Goal: Information Seeking & Learning: Learn about a topic

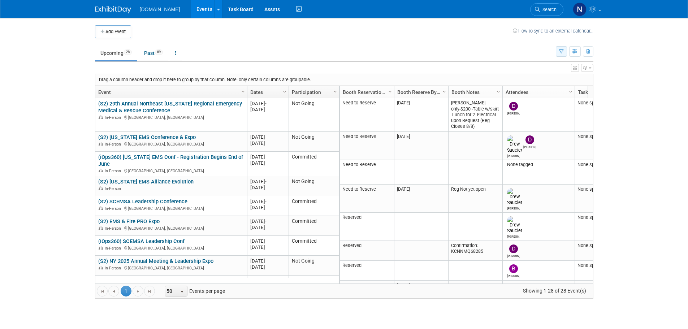
click at [557, 54] on button "button" at bounding box center [561, 51] width 11 height 10
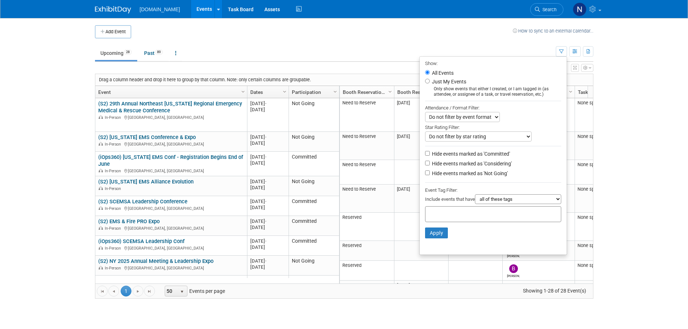
click at [472, 174] on label "Hide events marked as 'Not Going'" at bounding box center [469, 173] width 77 height 7
click at [430, 174] on input "Hide events marked as 'Not Going'" at bounding box center [427, 172] width 5 height 5
checkbox input "true"
click at [622, 174] on body "Schedule2.IT Events Add Event Bulk Upload Events Shareable Event Boards Recentl…" at bounding box center [344, 164] width 688 height 329
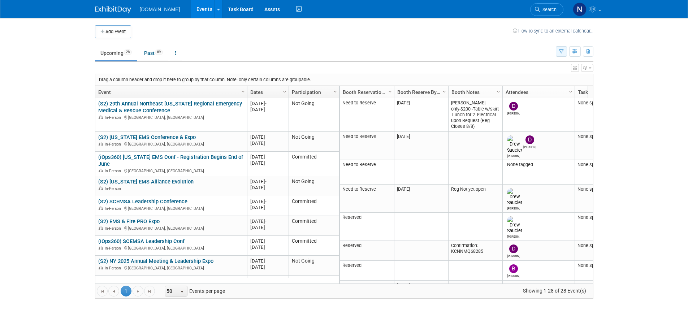
click at [565, 55] on button "button" at bounding box center [561, 51] width 11 height 10
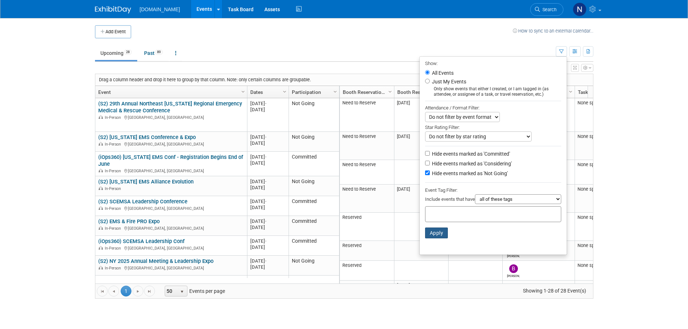
click at [436, 236] on button "Apply" at bounding box center [436, 233] width 23 height 11
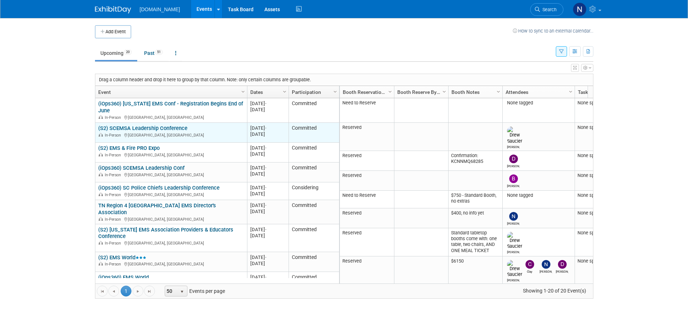
click at [168, 129] on link "(S2) SCEMSA Leadership Conference" at bounding box center [142, 128] width 89 height 7
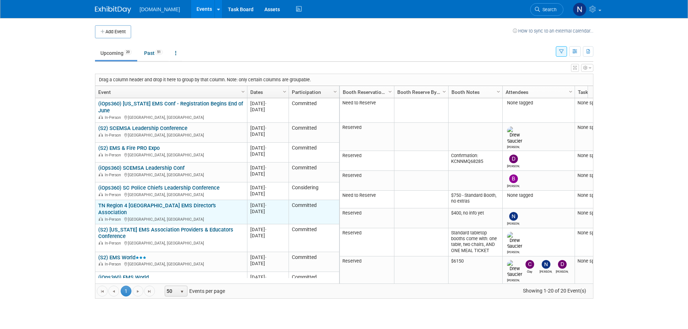
click at [200, 206] on link "TN Region 4 [GEOGRAPHIC_DATA] EMS Director's Association" at bounding box center [157, 208] width 118 height 13
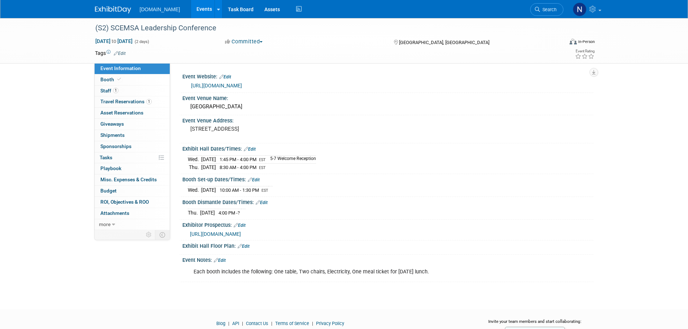
click at [239, 85] on link "[URL][DOMAIN_NAME]" at bounding box center [216, 86] width 51 height 6
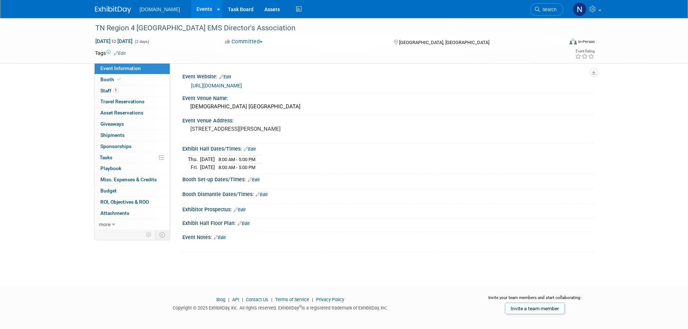
click at [217, 84] on link "https://ucems.org/events/" at bounding box center [216, 86] width 51 height 6
click at [201, 13] on link "Events" at bounding box center [204, 9] width 26 height 18
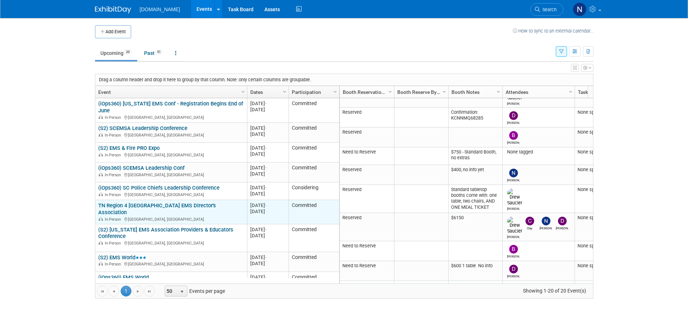
scroll to position [43, 0]
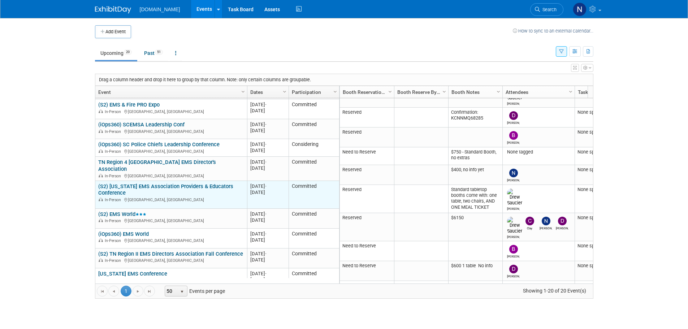
click at [143, 185] on link "(S2) [US_STATE] EMS Association Providers & Educators Conference" at bounding box center [165, 189] width 135 height 13
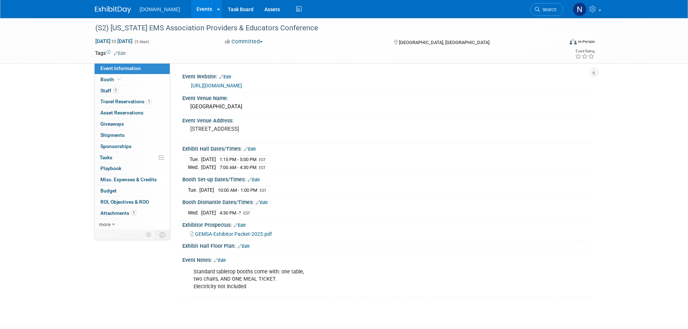
click at [242, 87] on link "[URL][DOMAIN_NAME]" at bounding box center [216, 86] width 51 height 6
click at [192, 14] on link "Events" at bounding box center [204, 9] width 26 height 18
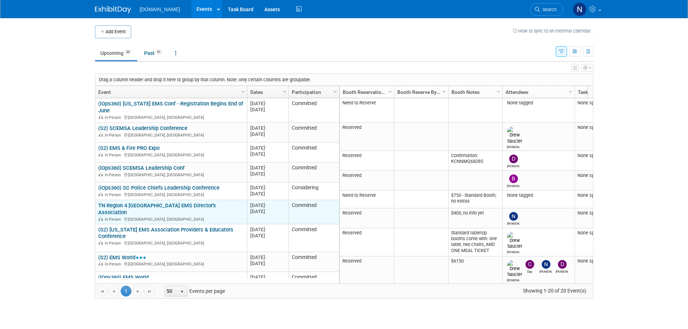
scroll to position [43, 0]
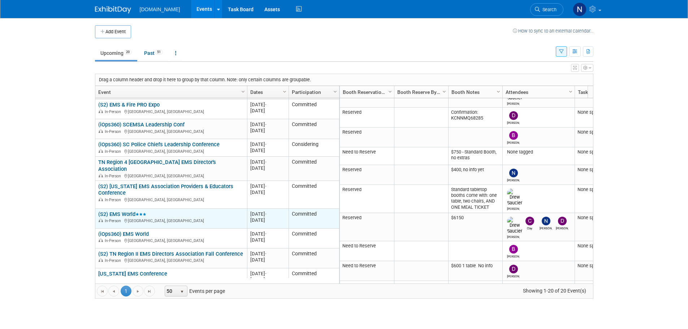
click at [120, 211] on link "(S2) EMS World" at bounding box center [122, 214] width 48 height 7
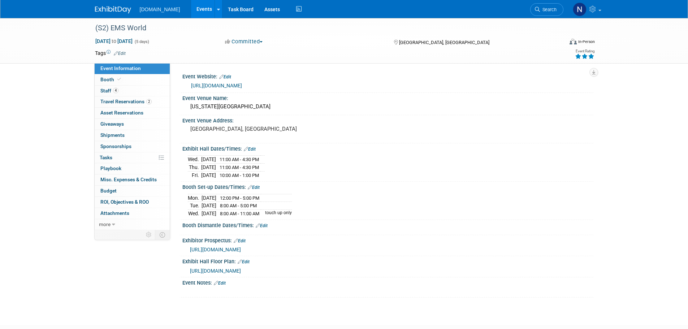
click at [191, 5] on link "Events" at bounding box center [204, 9] width 26 height 18
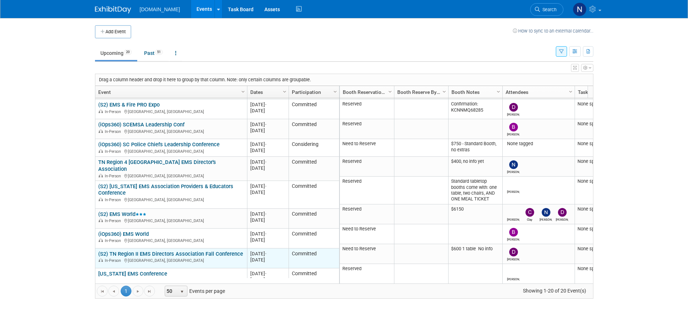
scroll to position [87, 0]
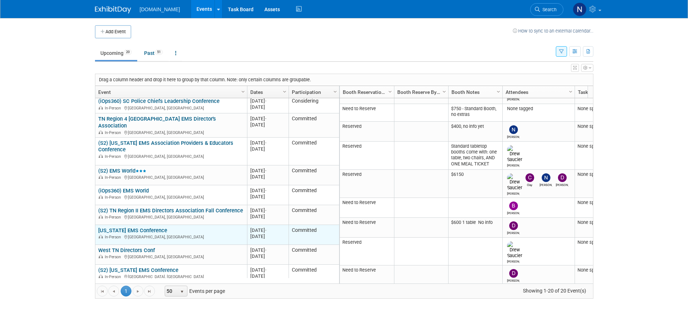
click at [132, 227] on link "[US_STATE] EMS Conference" at bounding box center [132, 230] width 69 height 7
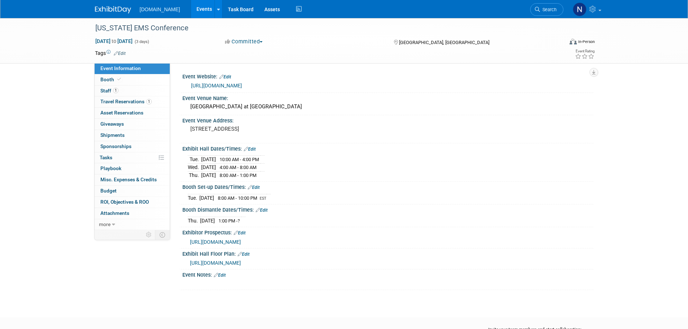
click at [242, 86] on link "[URL][DOMAIN_NAME]" at bounding box center [216, 86] width 51 height 6
click at [194, 8] on link "Events" at bounding box center [204, 9] width 26 height 18
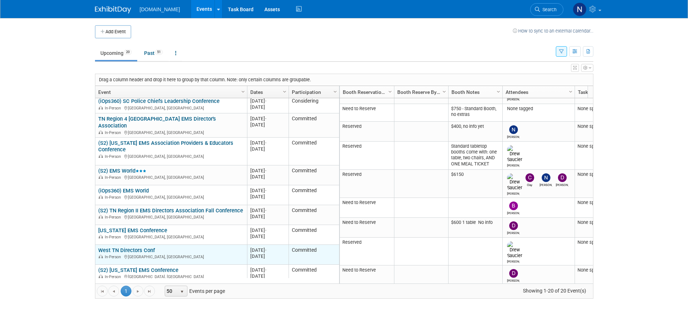
scroll to position [130, 0]
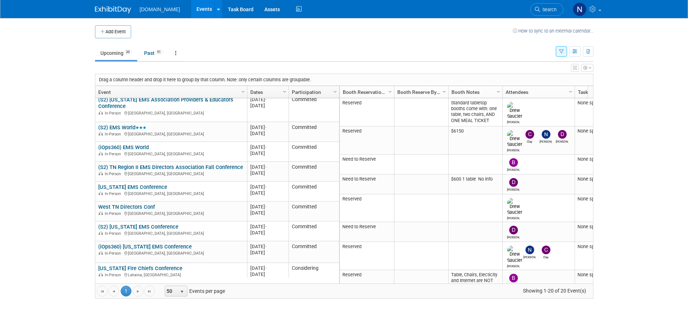
click at [128, 224] on link "(S2) [US_STATE] EMS Conference" at bounding box center [138, 227] width 80 height 7
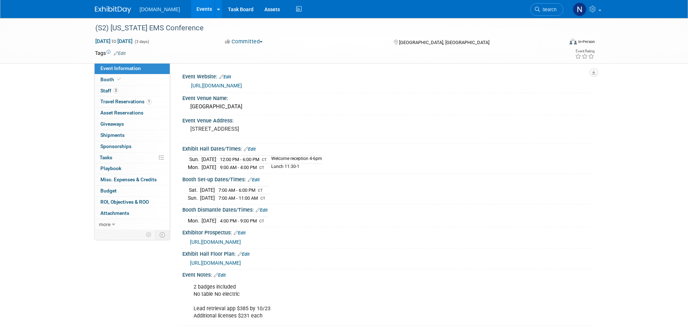
click at [219, 86] on link "https://texasemsconference.com/exhibitors" at bounding box center [216, 86] width 51 height 6
click at [191, 7] on link "Events" at bounding box center [204, 9] width 26 height 18
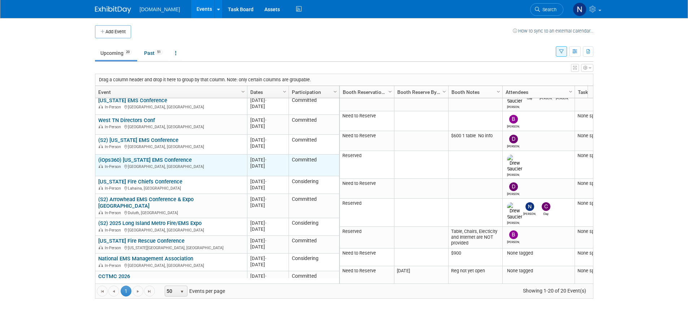
scroll to position [173, 0]
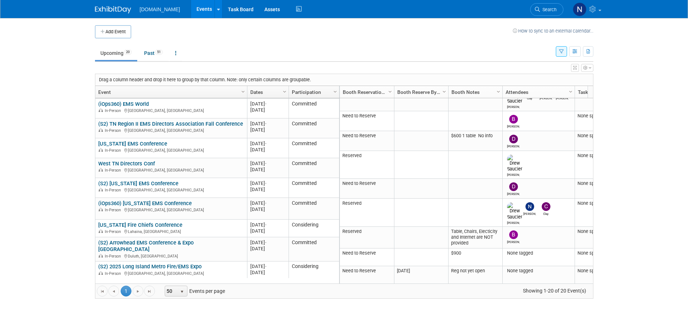
click at [561, 53] on icon "button" at bounding box center [561, 51] width 5 height 5
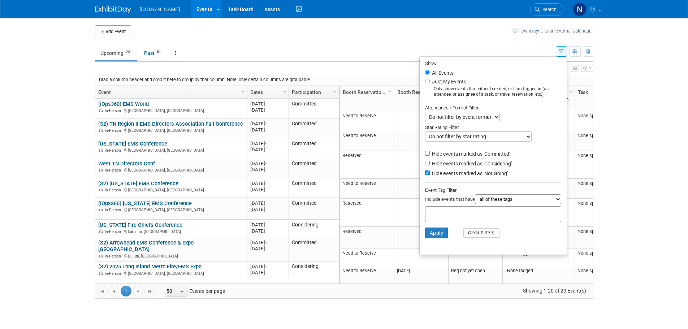
click at [460, 177] on label "Hide events marked as 'Not Going'" at bounding box center [469, 173] width 77 height 7
click at [430, 175] on input "Hide events marked as 'Not Going'" at bounding box center [427, 172] width 5 height 5
checkbox input "false"
click at [431, 233] on button "Apply" at bounding box center [436, 233] width 23 height 11
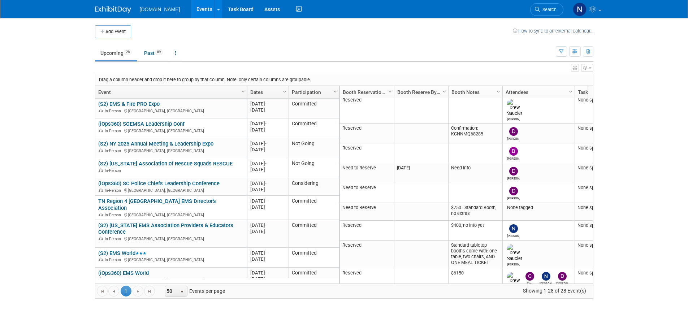
scroll to position [108, 0]
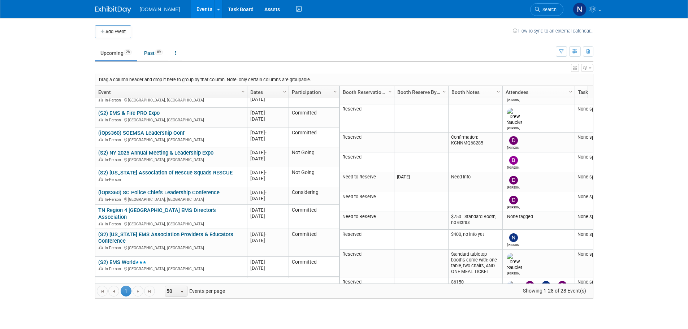
click at [166, 152] on link "(S2) NY 2025 Annual Meeting & Leadership Expo" at bounding box center [155, 153] width 115 height 7
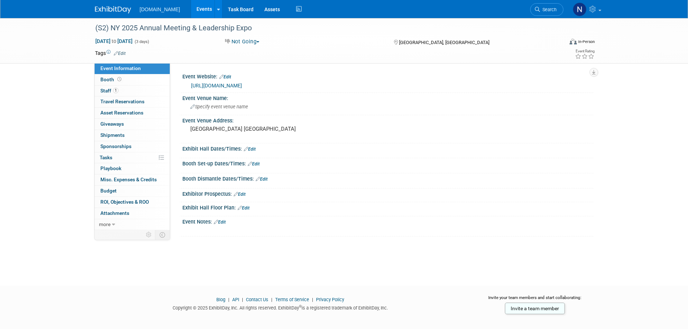
click at [192, 8] on link "Events" at bounding box center [204, 9] width 26 height 18
click at [241, 87] on link "[URL][DOMAIN_NAME]" at bounding box center [216, 86] width 51 height 6
click at [191, 9] on link "Events" at bounding box center [204, 9] width 26 height 18
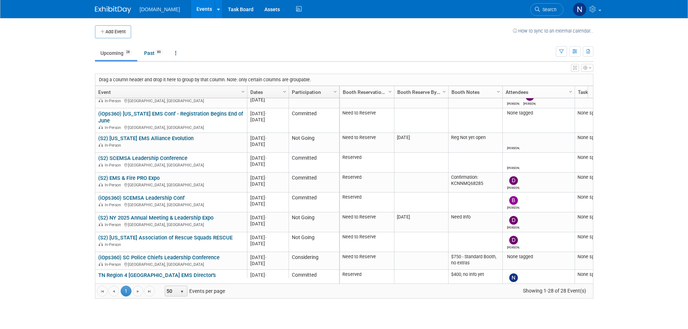
scroll to position [87, 0]
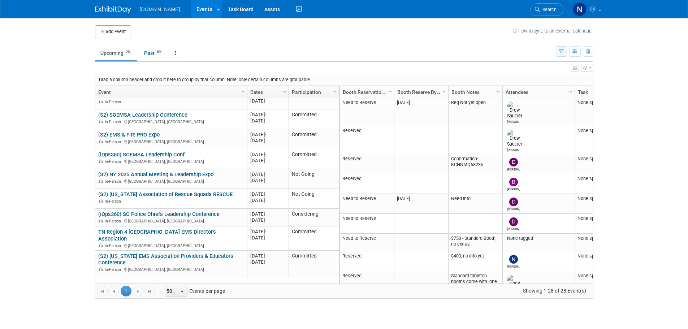
click at [562, 52] on icon "button" at bounding box center [561, 51] width 5 height 5
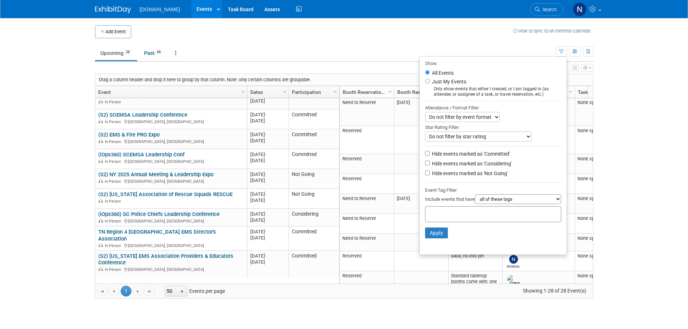
click at [439, 176] on label "Hide events marked as 'Not Going'" at bounding box center [469, 173] width 77 height 7
click at [430, 175] on input "Hide events marked as 'Not Going'" at bounding box center [427, 172] width 5 height 5
checkbox input "true"
click at [435, 235] on button "Apply" at bounding box center [436, 233] width 23 height 11
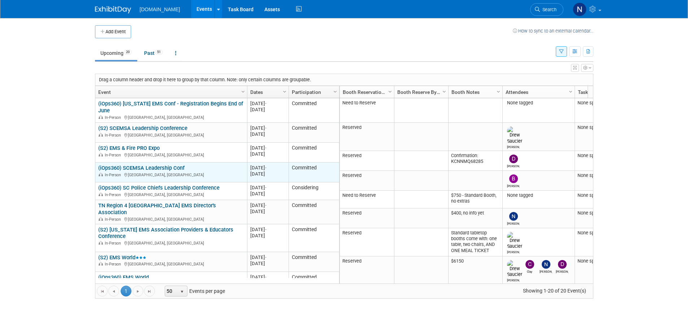
click at [156, 167] on link "(iOps360) SCEMSA Leadership Conf" at bounding box center [141, 168] width 86 height 7
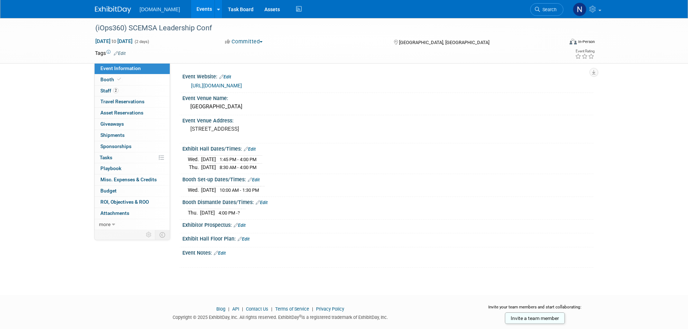
click at [222, 87] on link "[URL][DOMAIN_NAME]" at bounding box center [216, 86] width 51 height 6
click at [192, 7] on link "Events" at bounding box center [204, 9] width 26 height 18
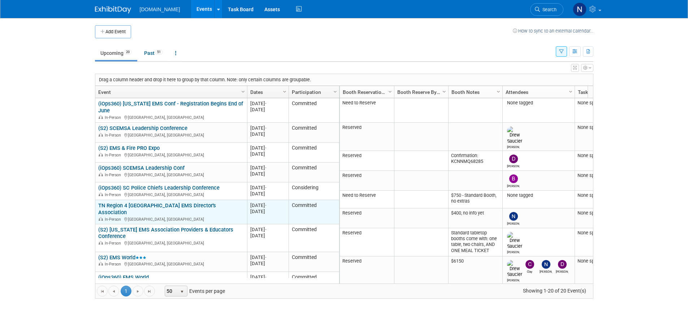
click at [152, 207] on link "TN Region 4 [GEOGRAPHIC_DATA] EMS Director's Association" at bounding box center [157, 208] width 118 height 13
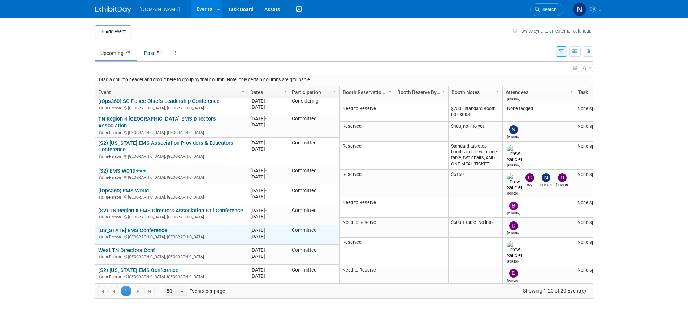
scroll to position [43, 0]
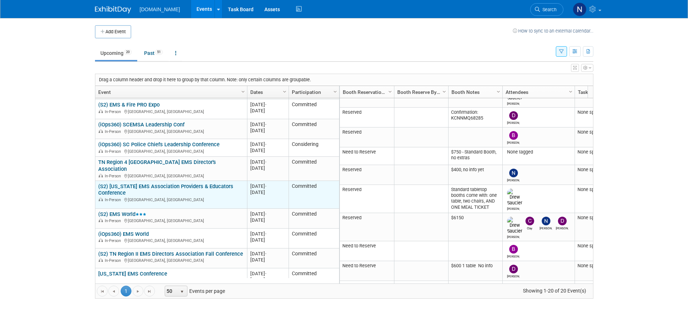
click at [169, 183] on link "(S2) [US_STATE] EMS Association Providers & Educators Conference" at bounding box center [165, 189] width 135 height 13
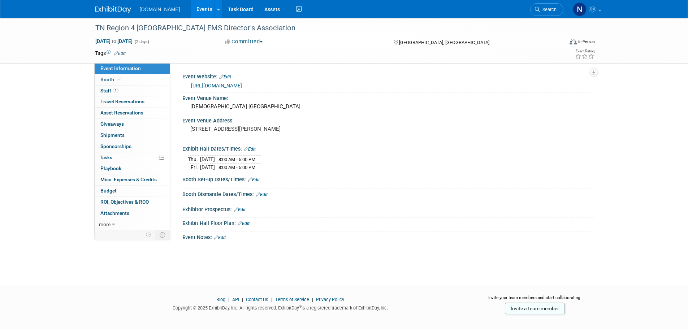
click at [209, 87] on link "[URL][DOMAIN_NAME]" at bounding box center [216, 86] width 51 height 6
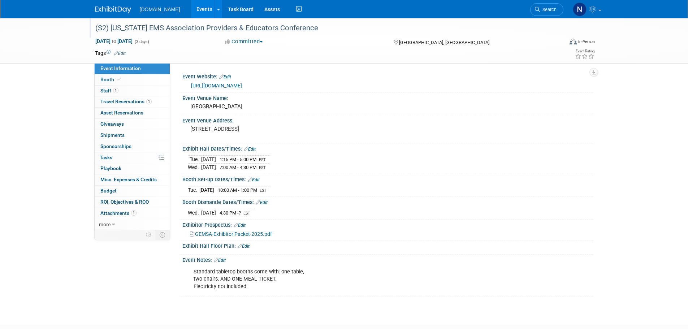
click at [312, 27] on div "(S2) [US_STATE] EMS Association Providers & Educators Conference" at bounding box center [323, 28] width 460 height 13
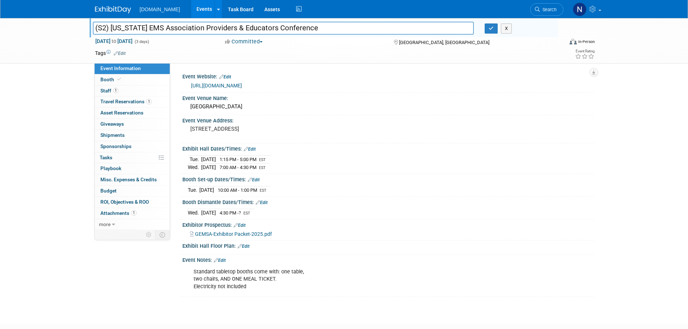
drag, startPoint x: 313, startPoint y: 28, endPoint x: 113, endPoint y: 23, distance: 199.4
click at [113, 23] on input "(S2) [US_STATE] EMS Association Providers & Educators Conference" at bounding box center [283, 28] width 381 height 13
click at [242, 85] on link "https://georgiaemsassociation.com/exhibitors-sponsors" at bounding box center [216, 86] width 51 height 6
click at [191, 7] on link "Events" at bounding box center [204, 9] width 26 height 18
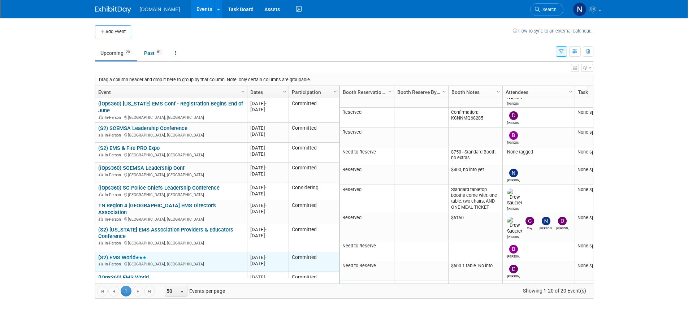
scroll to position [43, 0]
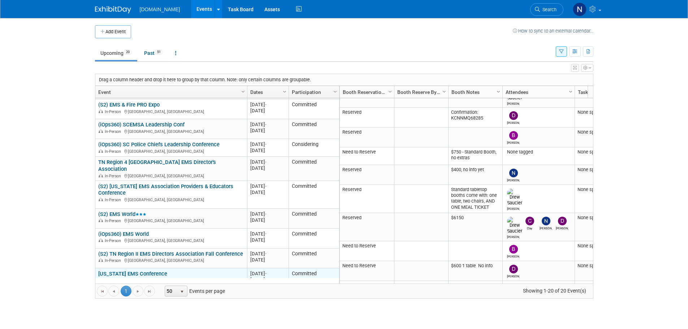
click at [148, 271] on link "[US_STATE] EMS Conference" at bounding box center [132, 274] width 69 height 7
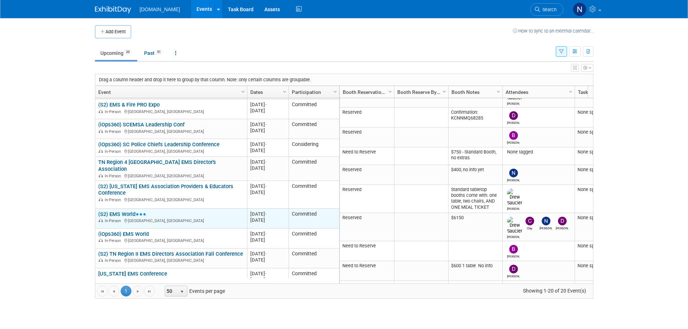
scroll to position [87, 0]
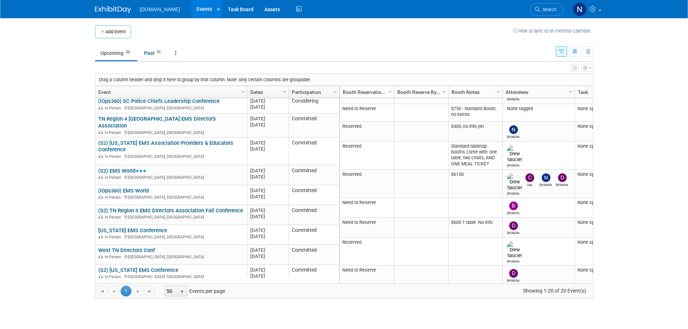
drag, startPoint x: 140, startPoint y: 187, endPoint x: 147, endPoint y: 186, distance: 7.0
click at [141, 187] on link "(iOps360) EMS World" at bounding box center [123, 190] width 51 height 7
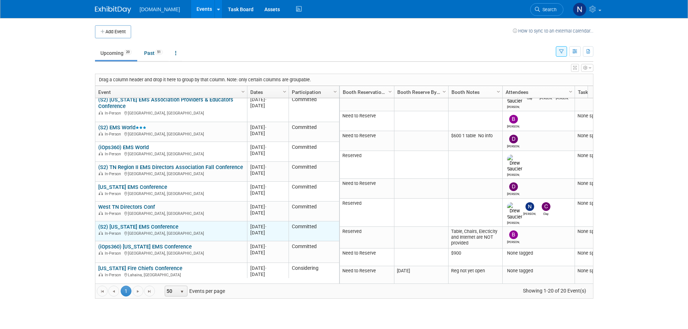
scroll to position [173, 0]
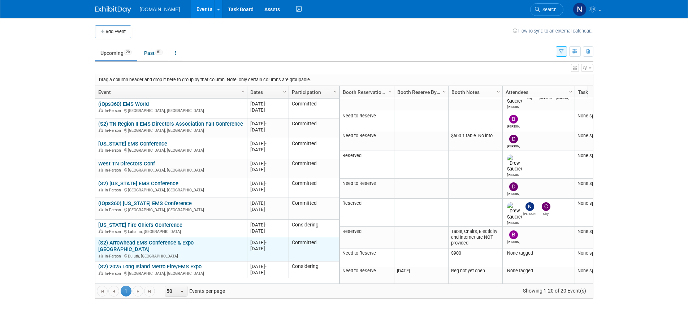
click at [188, 241] on link "(S2) Arrowhead EMS Conference & Expo [GEOGRAPHIC_DATA]" at bounding box center [145, 245] width 95 height 13
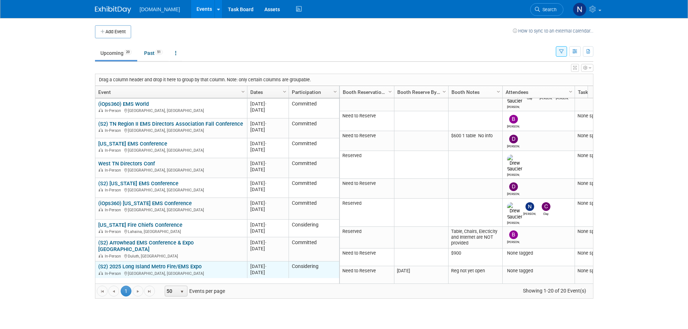
scroll to position [217, 0]
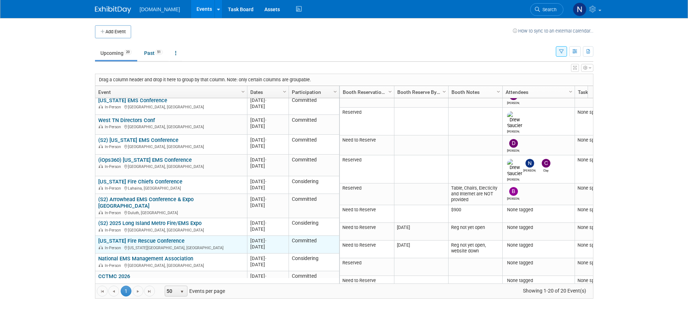
click at [155, 238] on link "[US_STATE] Fire Rescue Conference" at bounding box center [141, 241] width 86 height 7
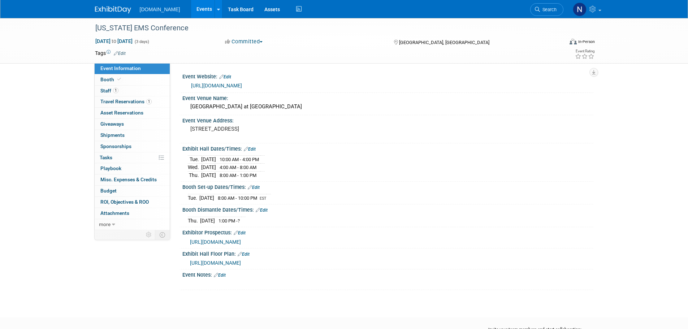
click at [242, 84] on link "[URL][DOMAIN_NAME]" at bounding box center [216, 86] width 51 height 6
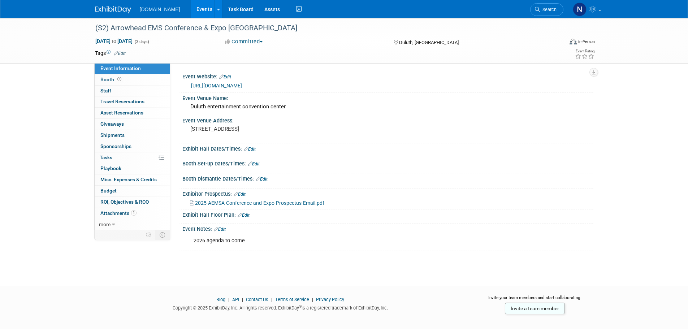
click at [237, 87] on link "[URL][DOMAIN_NAME]" at bounding box center [216, 86] width 51 height 6
